Goal: Task Accomplishment & Management: Manage account settings

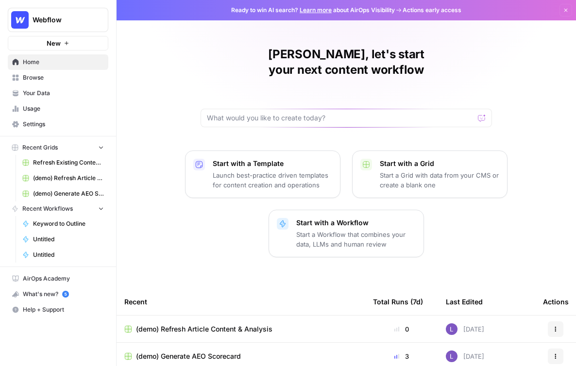
click at [74, 74] on span "Browse" at bounding box center [63, 77] width 81 height 9
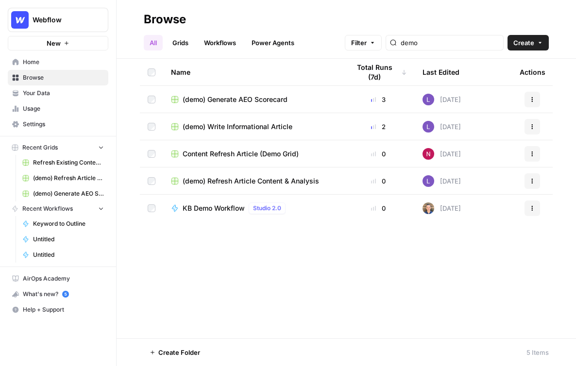
click at [66, 98] on link "Your Data" at bounding box center [58, 93] width 100 height 16
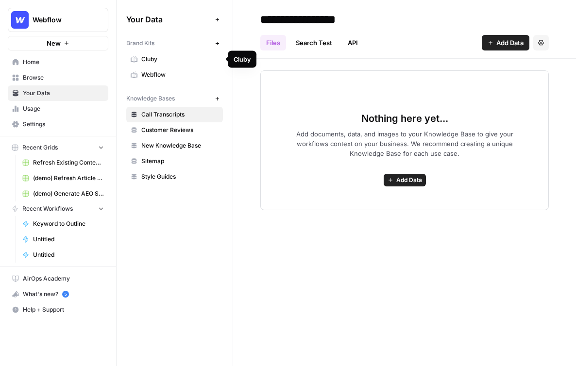
click at [213, 55] on span "Cluby" at bounding box center [179, 59] width 77 height 9
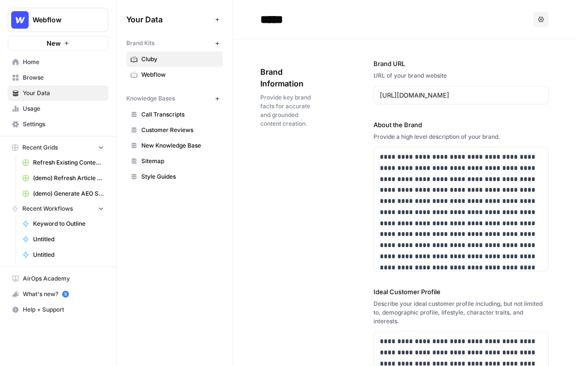
click at [543, 12] on button "Options" at bounding box center [541, 20] width 16 height 16
click at [510, 61] on span "Delete" at bounding box center [520, 64] width 31 height 10
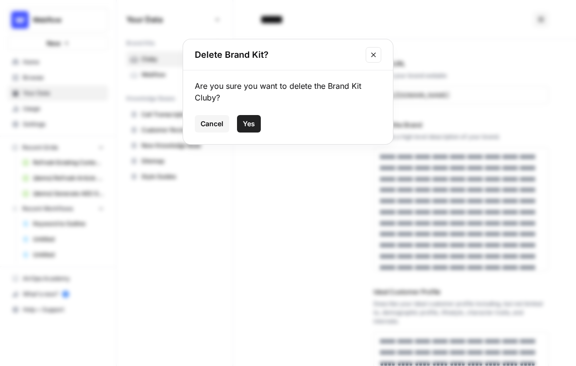
click at [247, 123] on span "Yes" at bounding box center [249, 124] width 12 height 10
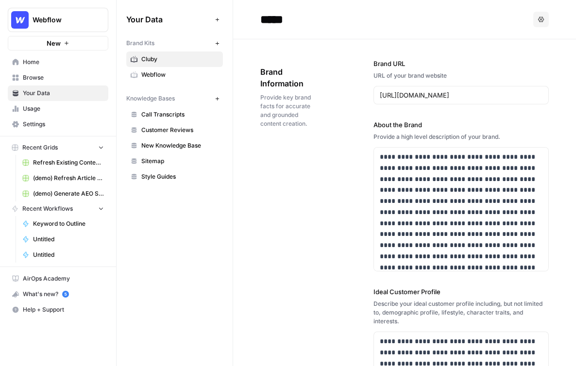
click at [217, 57] on span "Cluby" at bounding box center [179, 59] width 77 height 9
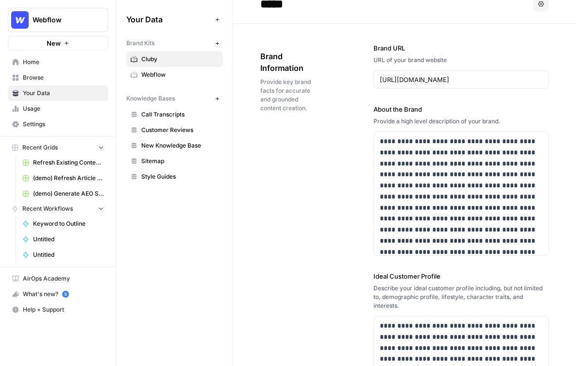
click at [547, 5] on button "Options" at bounding box center [541, 4] width 16 height 16
click at [525, 44] on span "Delete" at bounding box center [520, 49] width 31 height 10
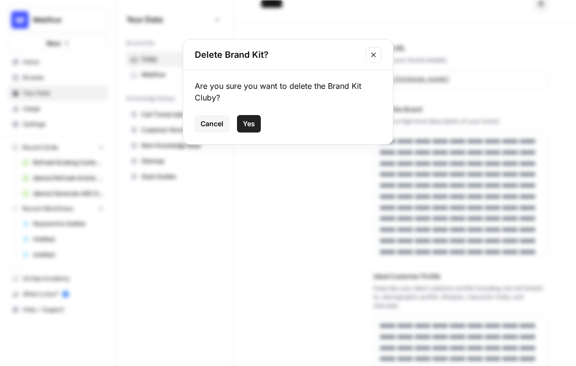
click at [248, 125] on span "Yes" at bounding box center [249, 124] width 12 height 10
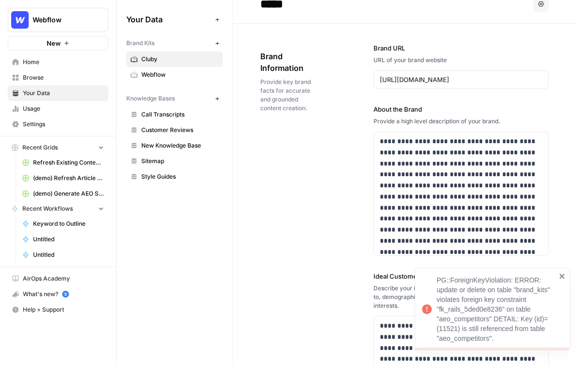
click at [60, 111] on span "Usage" at bounding box center [63, 108] width 81 height 9
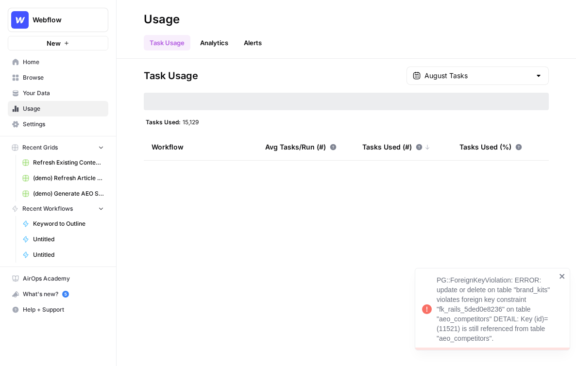
click at [60, 122] on span "Settings" at bounding box center [63, 124] width 81 height 9
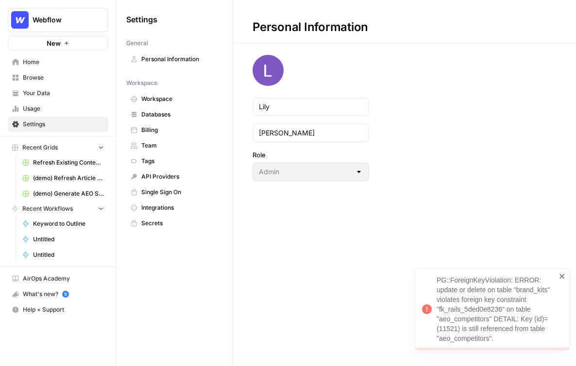
click at [181, 103] on span "Workspace" at bounding box center [179, 99] width 77 height 9
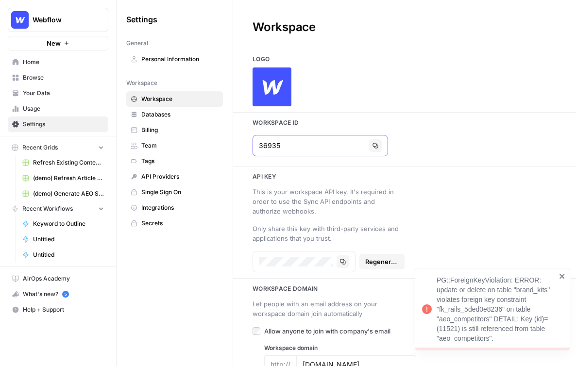
click at [280, 141] on input "36935" at bounding box center [312, 146] width 106 height 10
